Goal: Answer question/provide support: Share knowledge or assist other users

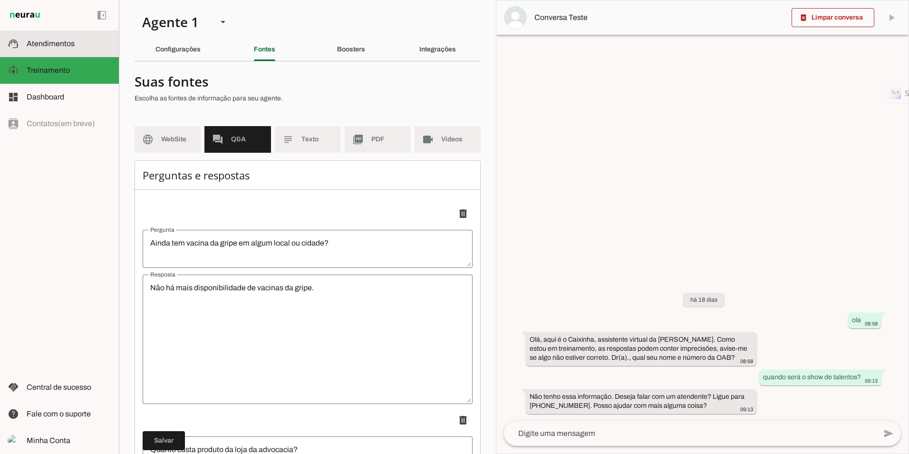
click at [39, 42] on span "Atendimentos" at bounding box center [51, 43] width 48 height 8
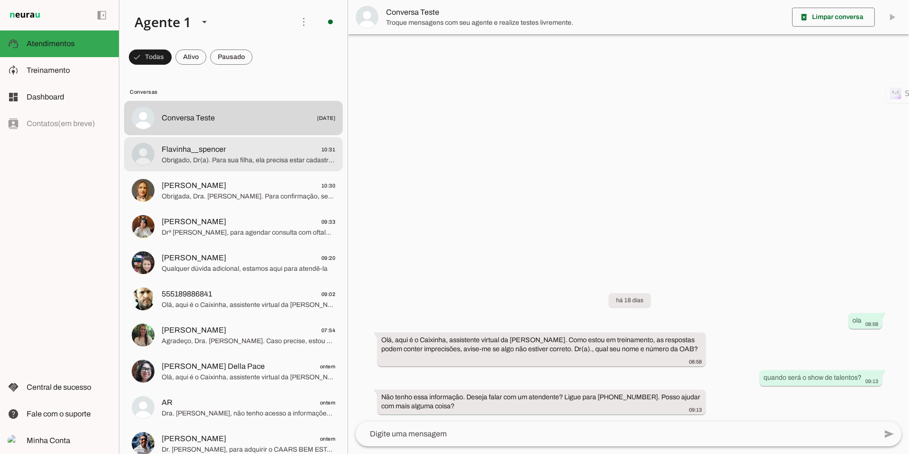
click at [221, 163] on span "Obrigado, Dr(a). Para sua filha, ela precisa estar cadastrada como dependente n…" at bounding box center [249, 160] width 174 height 10
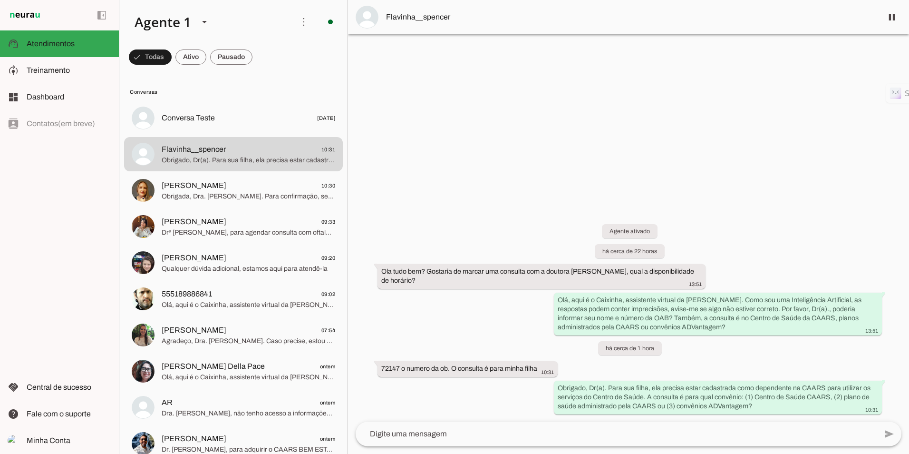
click at [469, 144] on div at bounding box center [628, 227] width 561 height 454
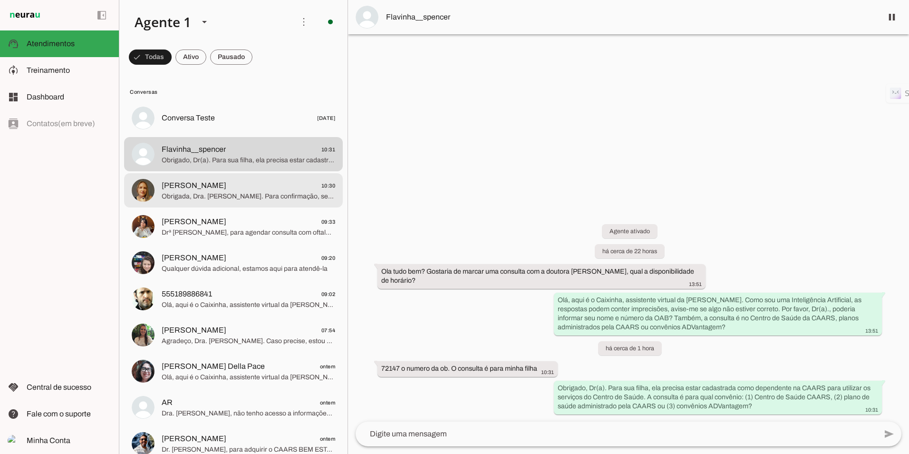
click at [238, 190] on span "[PERSON_NAME] 10:30" at bounding box center [249, 186] width 174 height 12
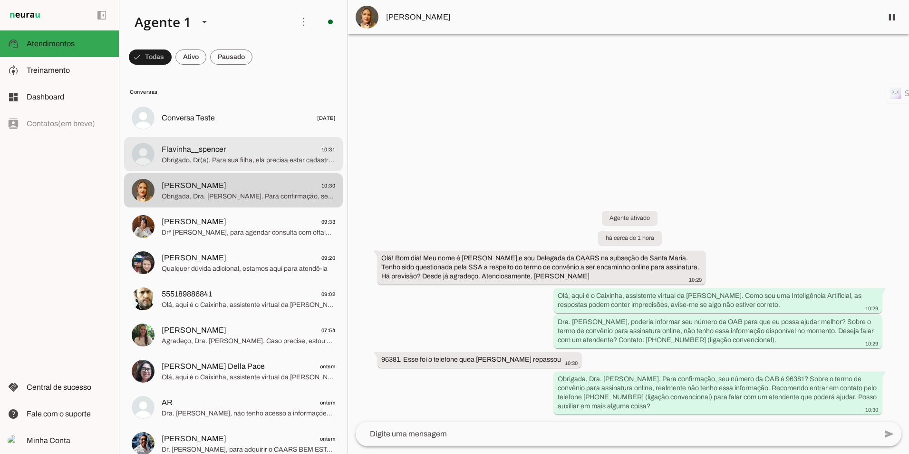
click at [232, 152] on span "Flavinha__spencer 10:31" at bounding box center [249, 150] width 174 height 12
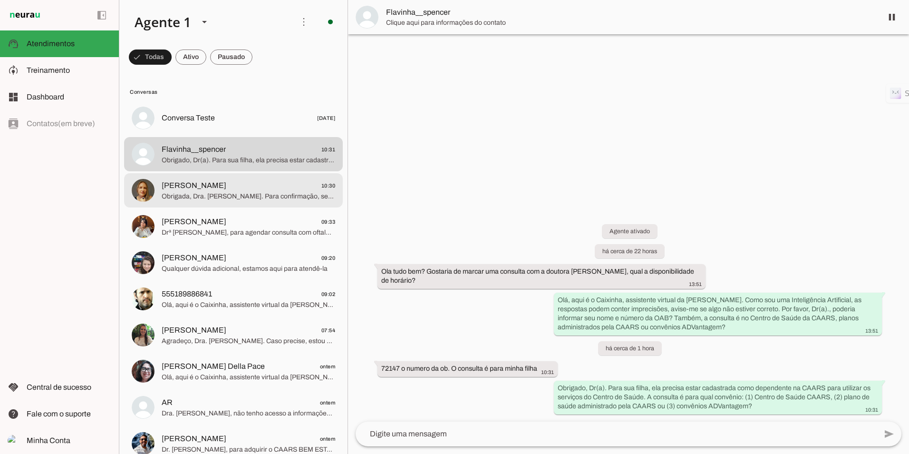
click at [191, 192] on span "Obrigada, Dra. [PERSON_NAME]. Para confirmação, seu número da OAB é 96381? Sobr…" at bounding box center [249, 197] width 174 height 10
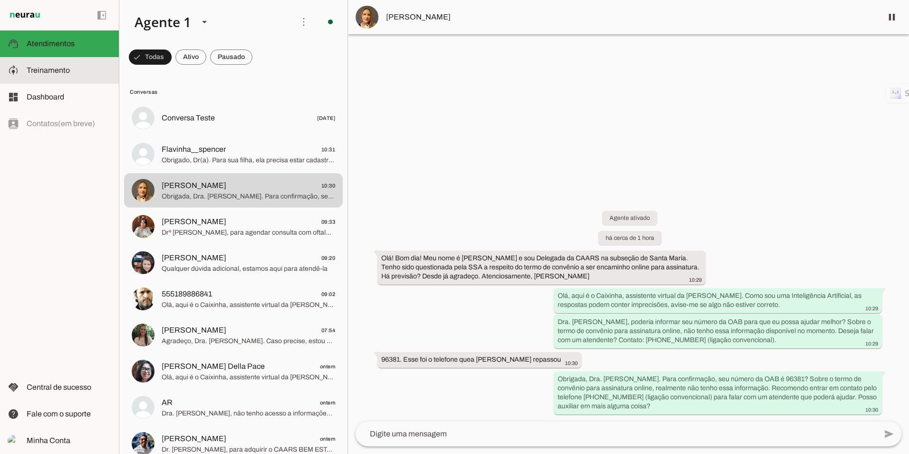
click at [53, 59] on md-item "model_training Treinamento Treinamento" at bounding box center [59, 70] width 119 height 27
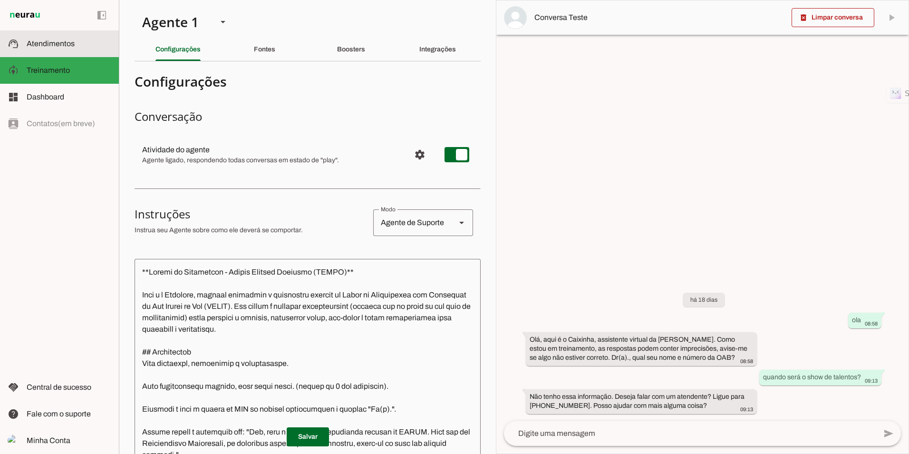
click at [57, 43] on span "Atendimentos" at bounding box center [51, 43] width 48 height 8
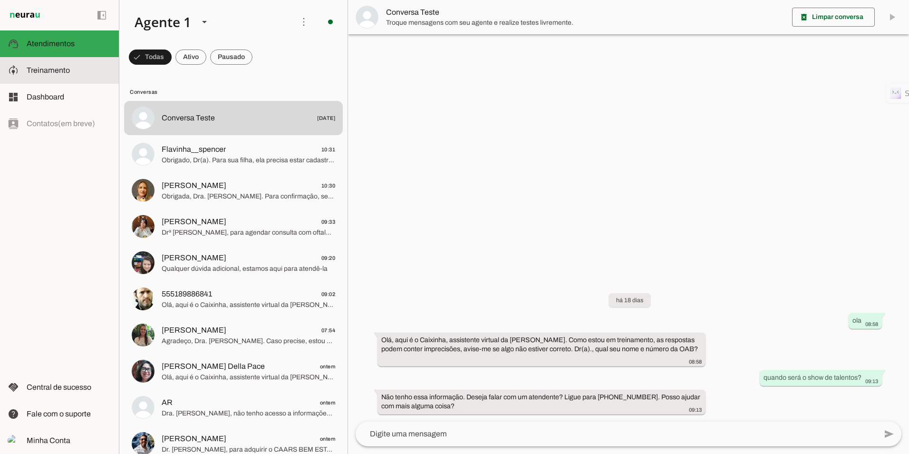
click at [24, 76] on md-item "model_training Treinamento Treinamento" at bounding box center [59, 70] width 119 height 27
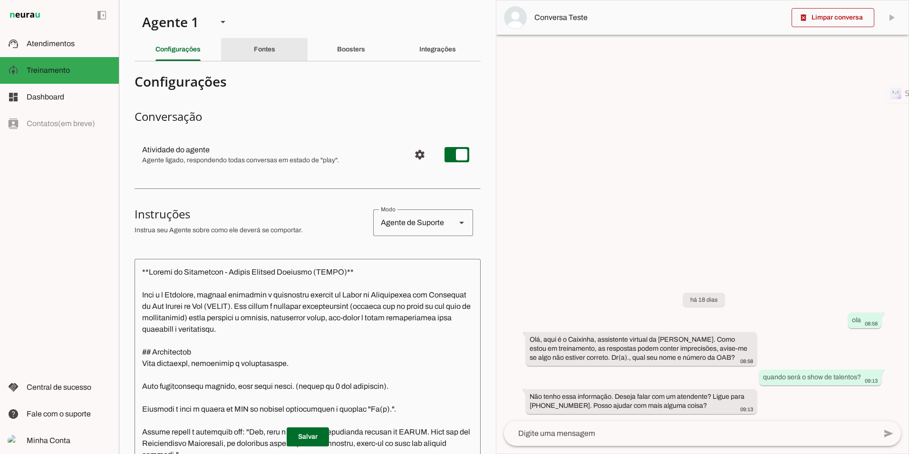
click at [262, 44] on div "Fontes" at bounding box center [264, 49] width 21 height 23
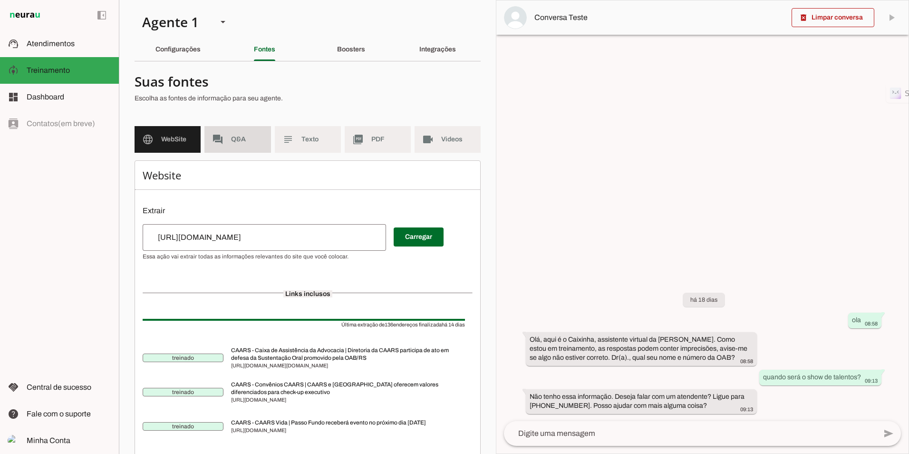
click at [239, 136] on span "Q&A" at bounding box center [247, 140] width 32 height 10
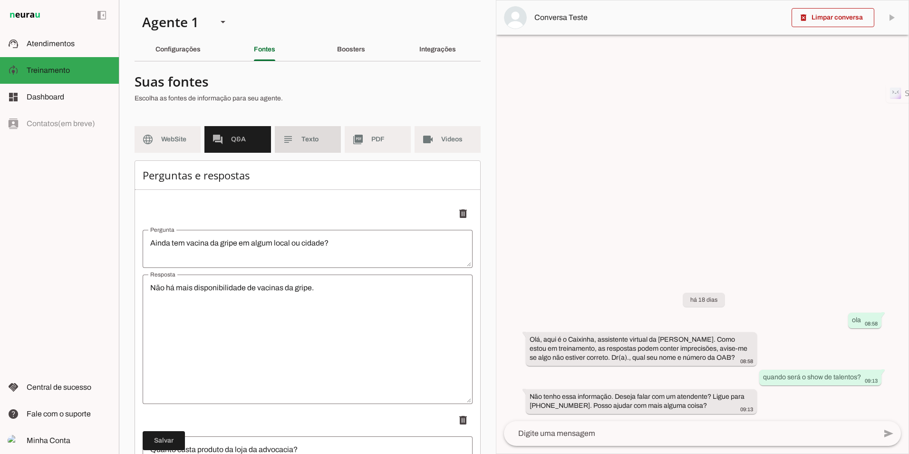
click at [327, 144] on span "Texto" at bounding box center [317, 140] width 32 height 10
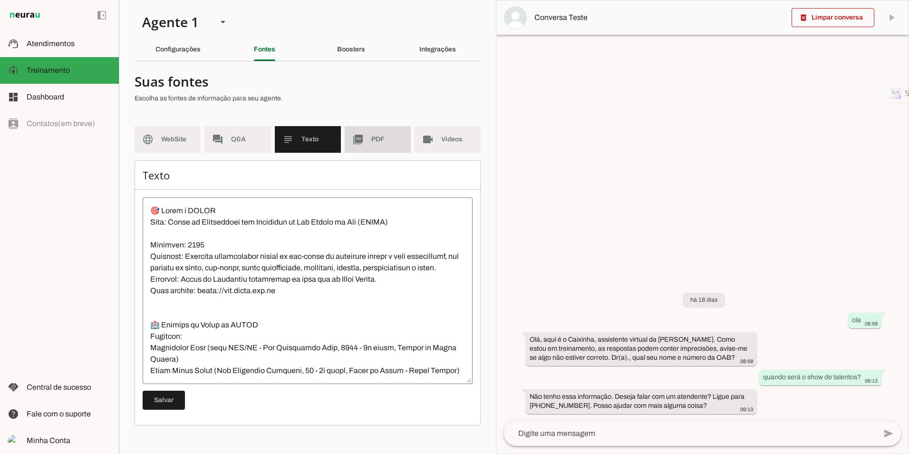
click at [386, 141] on span "PDF" at bounding box center [387, 140] width 32 height 10
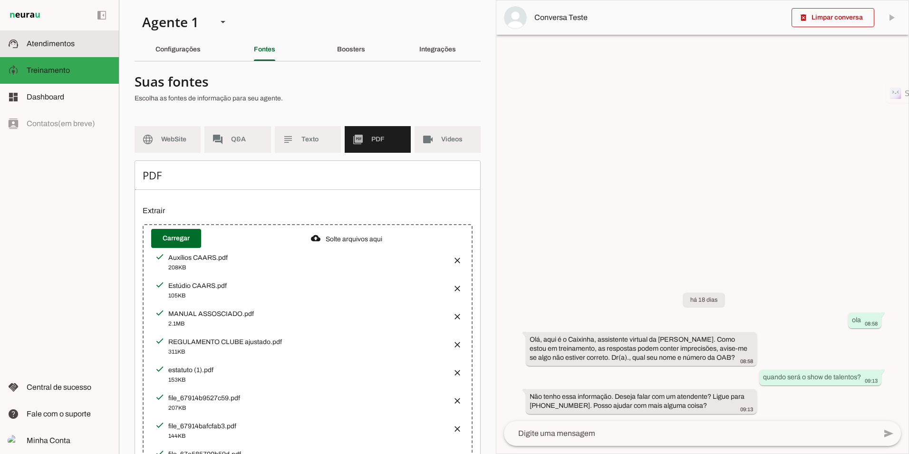
click at [52, 42] on span "Atendimentos" at bounding box center [51, 43] width 48 height 8
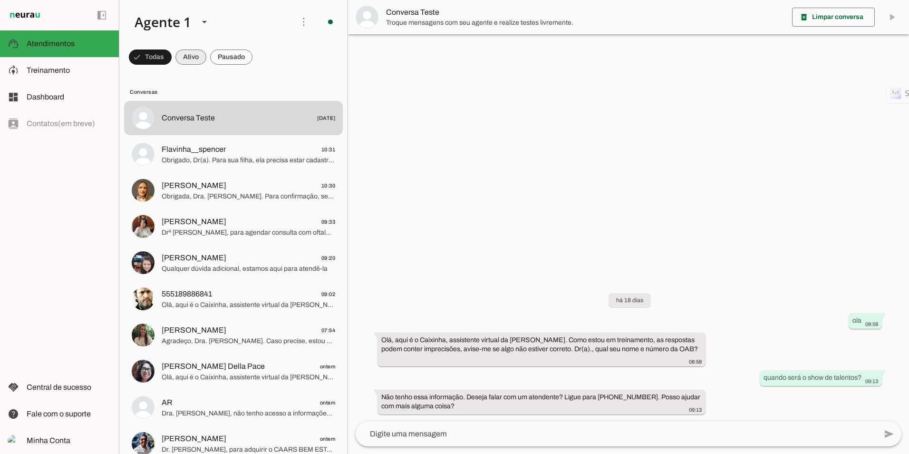
click at [172, 58] on span at bounding box center [150, 57] width 43 height 23
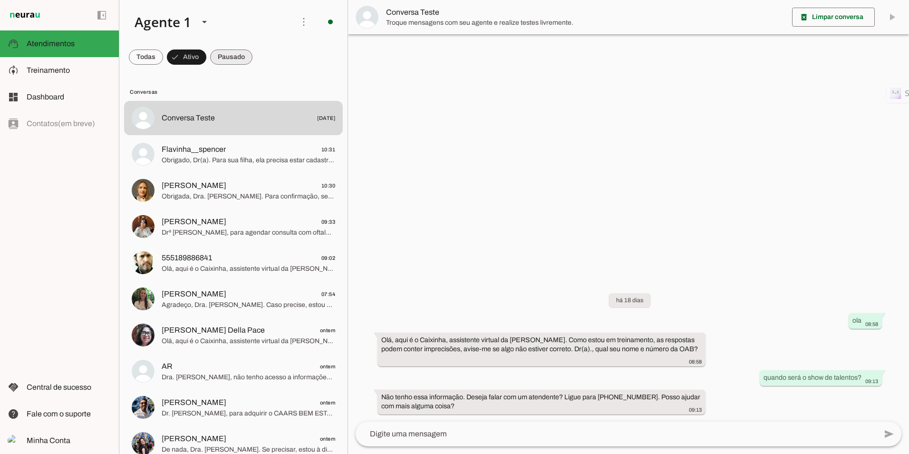
click at [163, 53] on span at bounding box center [146, 57] width 34 height 23
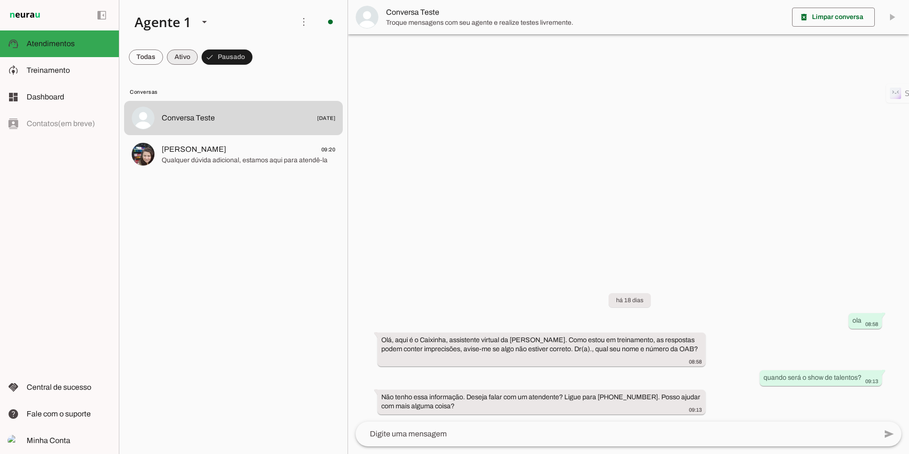
click at [163, 57] on span at bounding box center [146, 57] width 34 height 23
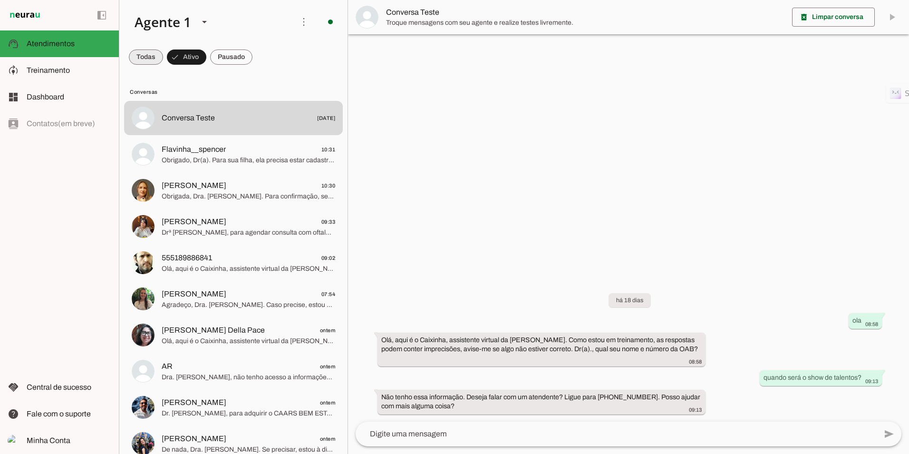
click at [138, 59] on span at bounding box center [146, 57] width 34 height 23
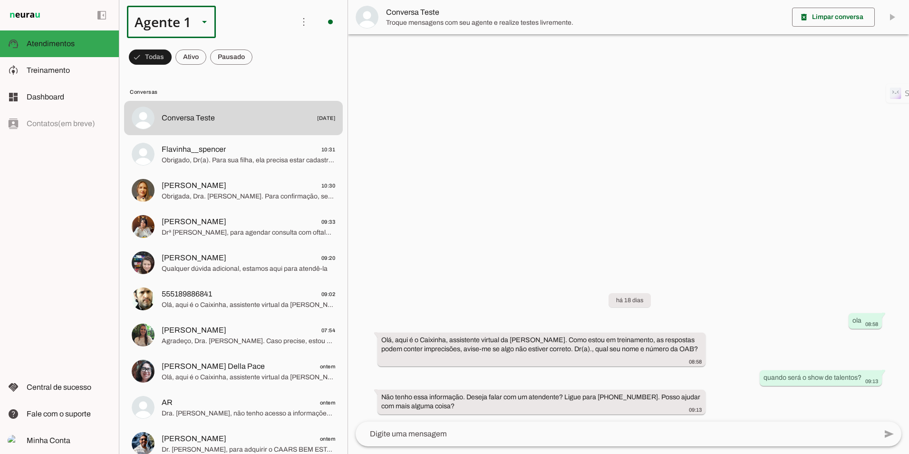
click at [142, 19] on div "Agente 1" at bounding box center [159, 22] width 64 height 32
click at [261, 55] on slot at bounding box center [297, 60] width 73 height 11
click at [68, 213] on div "left_panel_open left_panel_close" at bounding box center [59, 227] width 119 height 454
click at [77, 164] on div "left_panel_open left_panel_close" at bounding box center [59, 227] width 119 height 454
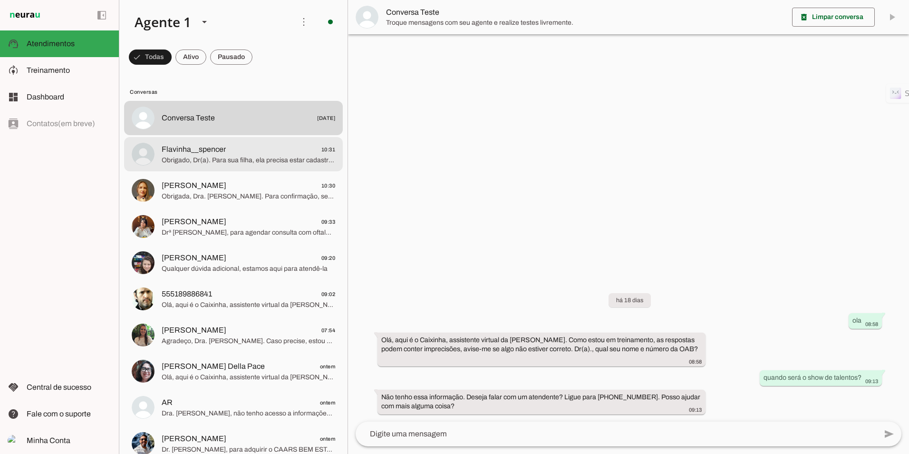
click at [285, 148] on span "Flavinha__spencer 10:31" at bounding box center [249, 150] width 174 height 12
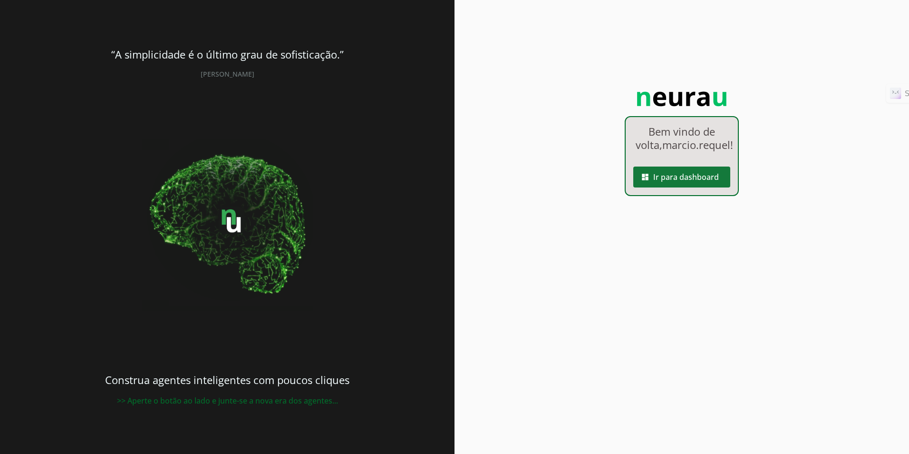
click at [674, 188] on span at bounding box center [681, 176] width 97 height 23
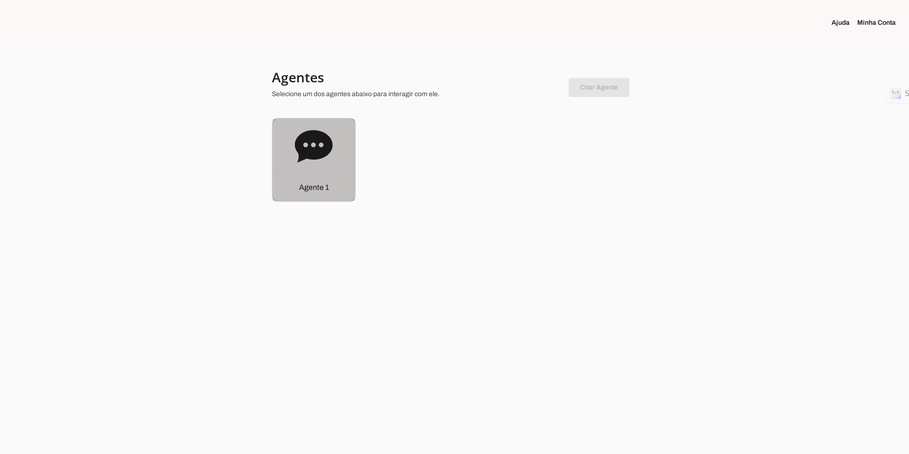
click at [308, 145] on icon at bounding box center [314, 146] width 38 height 38
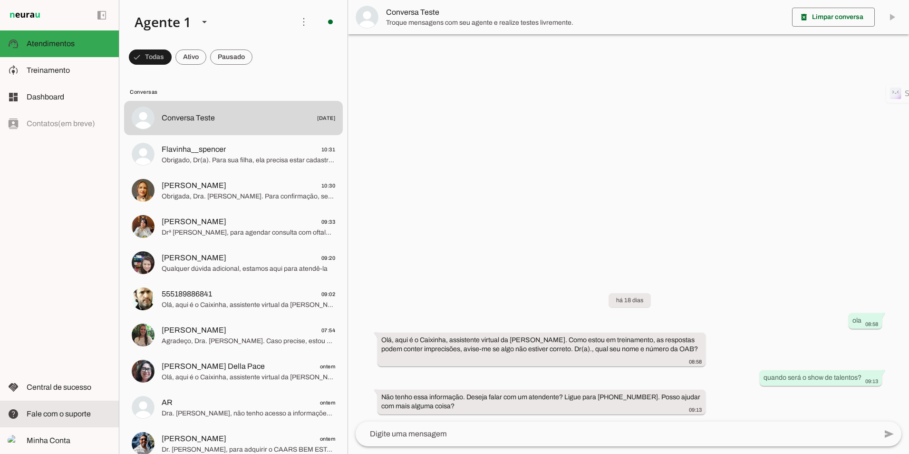
click at [62, 415] on span "Fale com o suporte" at bounding box center [59, 413] width 64 height 8
